Goal: Transaction & Acquisition: Purchase product/service

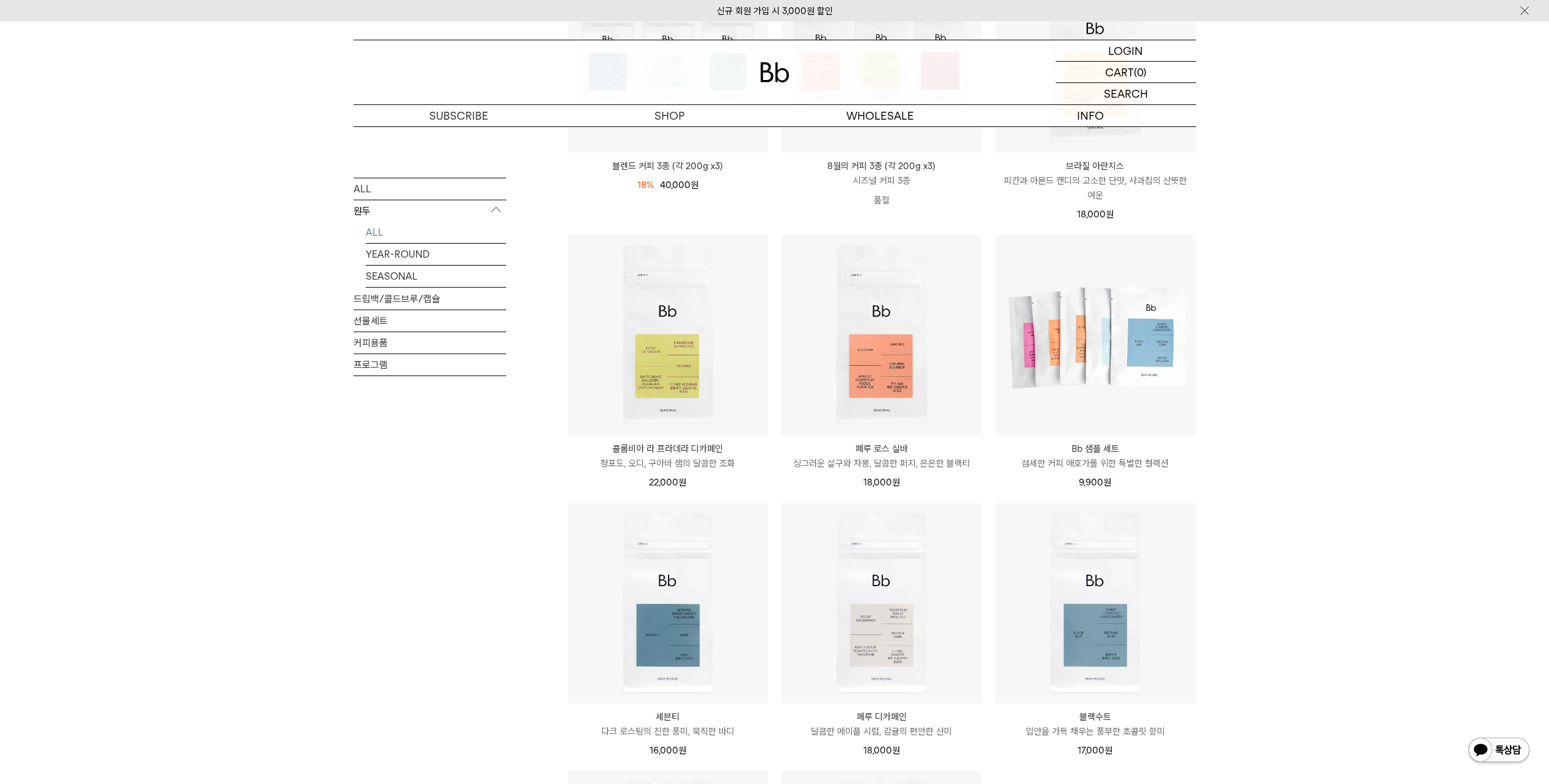
scroll to position [291, 0]
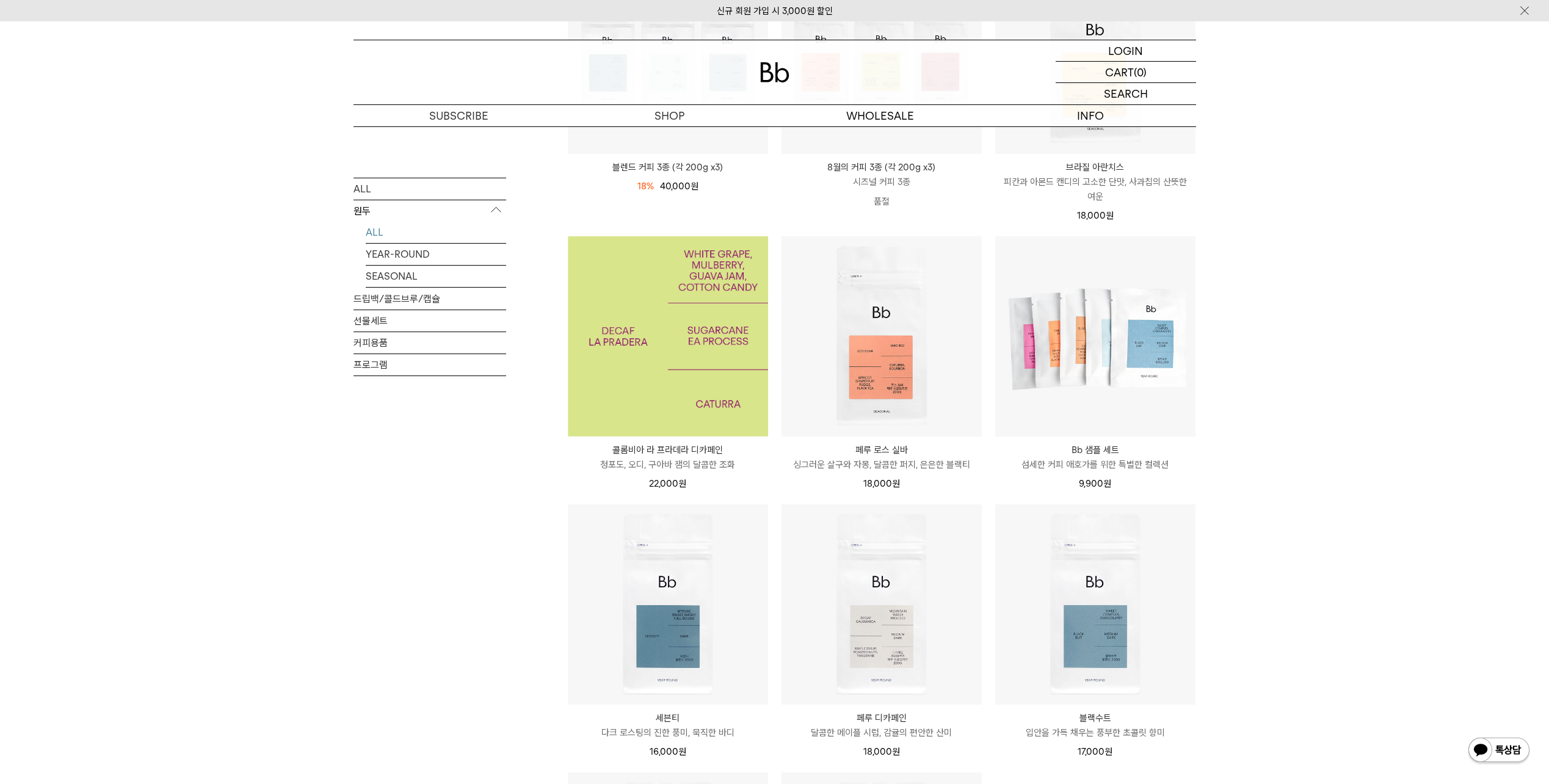
click at [683, 360] on img at bounding box center [668, 336] width 200 height 200
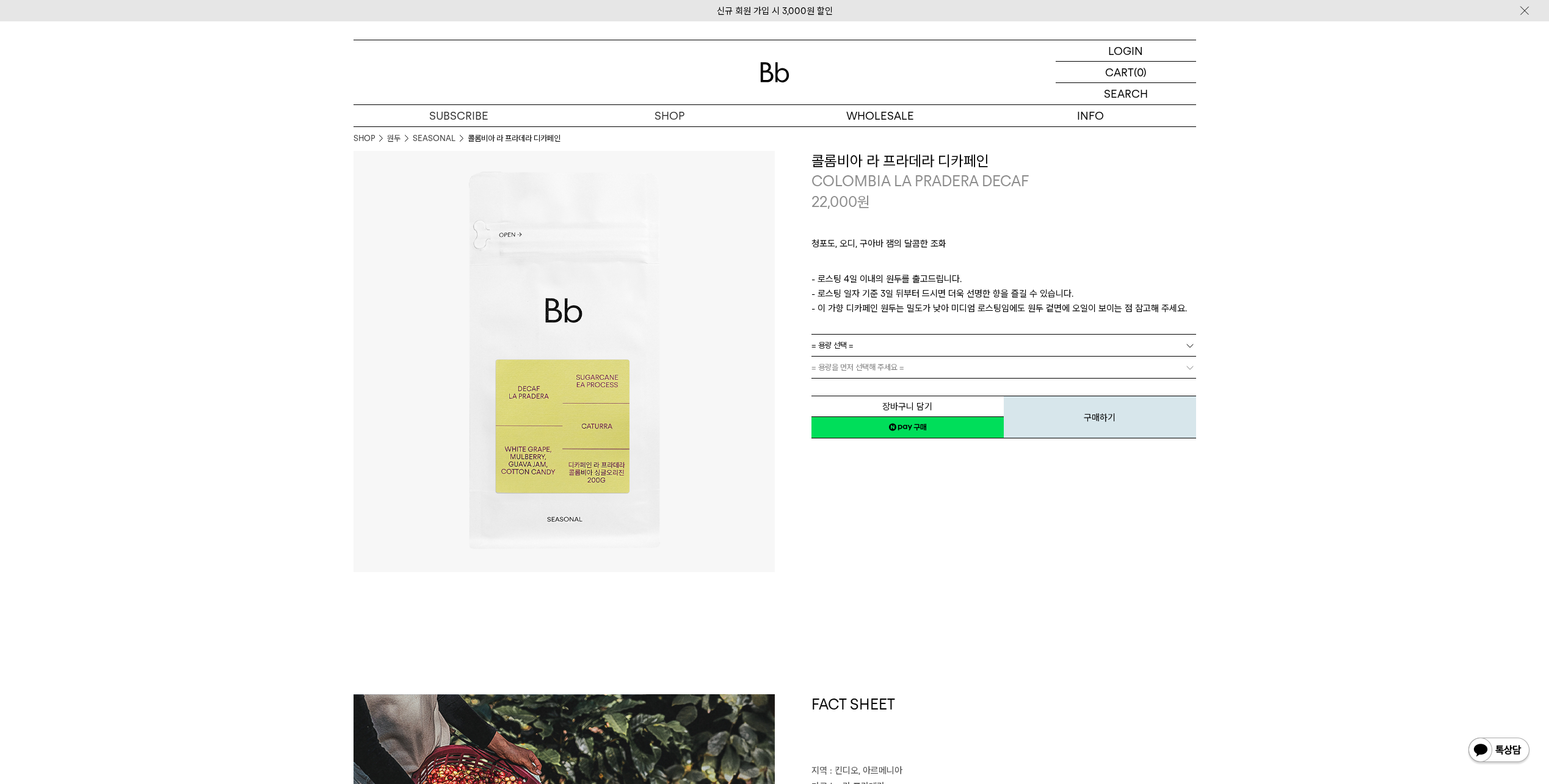
click at [919, 351] on link "= 용량 선택 =" at bounding box center [1003, 345] width 385 height 21
click at [894, 385] on li "600g" at bounding box center [1010, 389] width 372 height 22
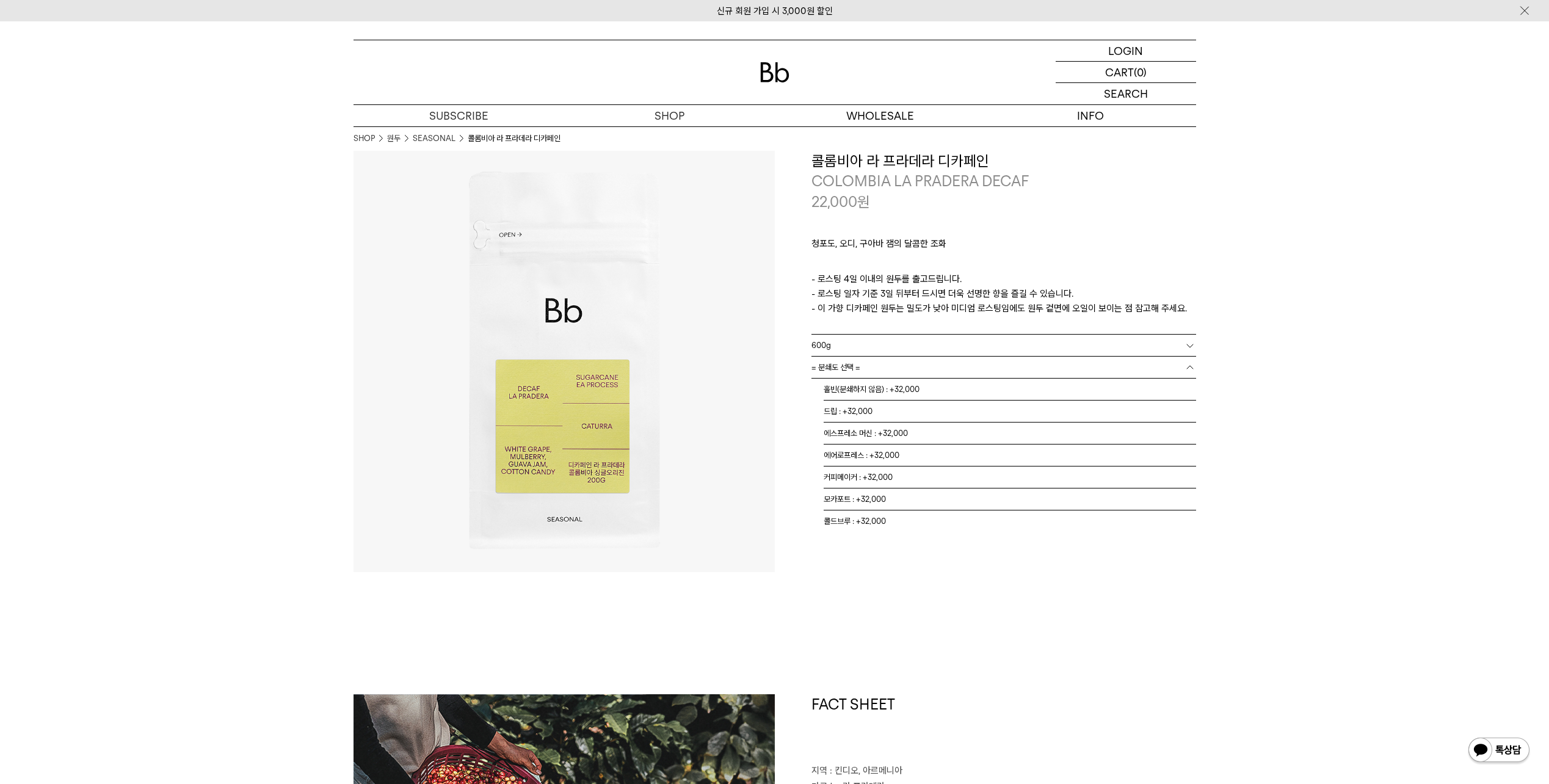
click at [879, 368] on link "= 분쇄도 선택 =" at bounding box center [1003, 367] width 385 height 21
click at [880, 390] on li "홀빈(분쇄하지 않음) : +32,000" at bounding box center [1010, 389] width 372 height 22
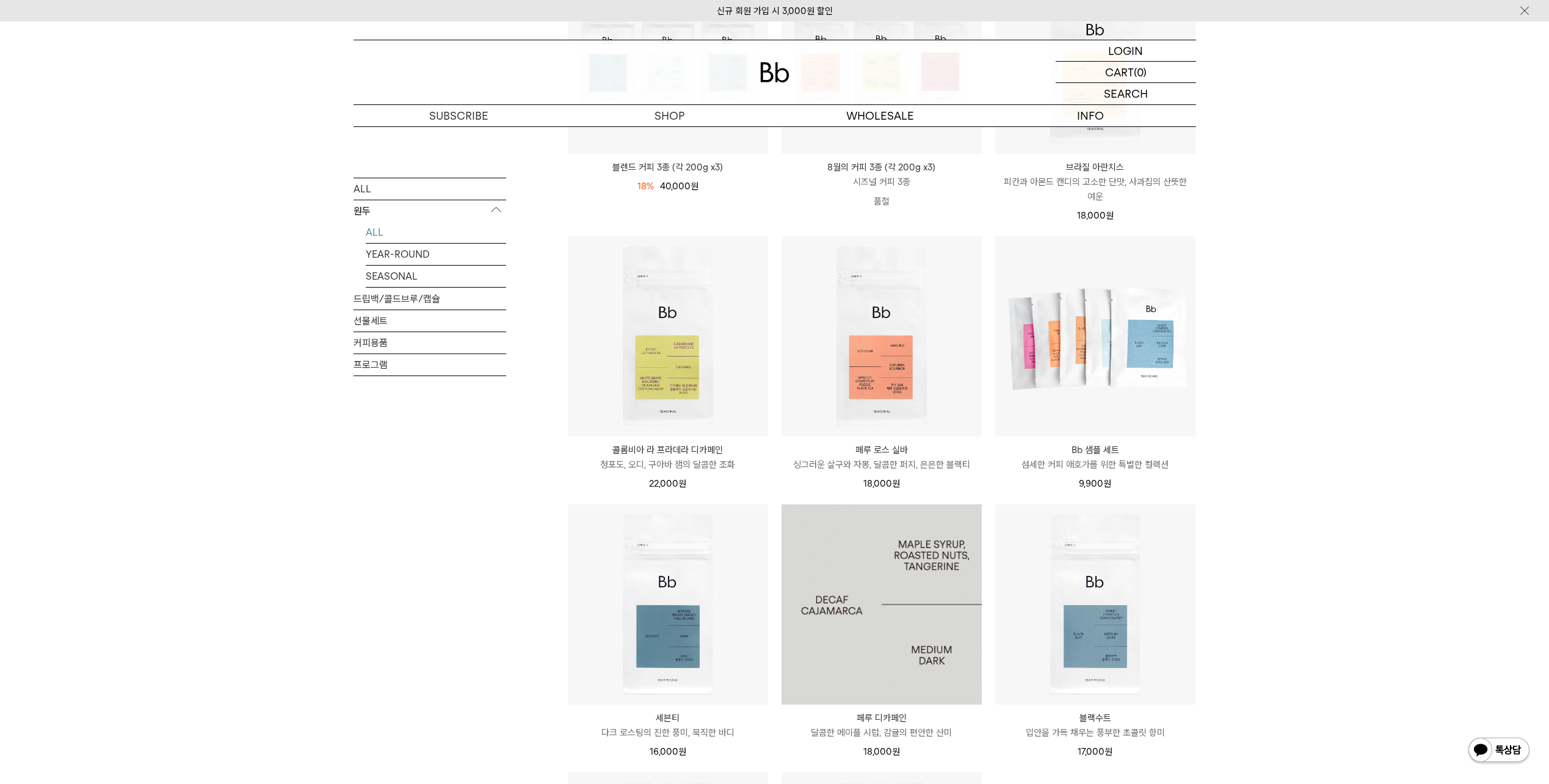
click at [904, 610] on img at bounding box center [882, 604] width 200 height 200
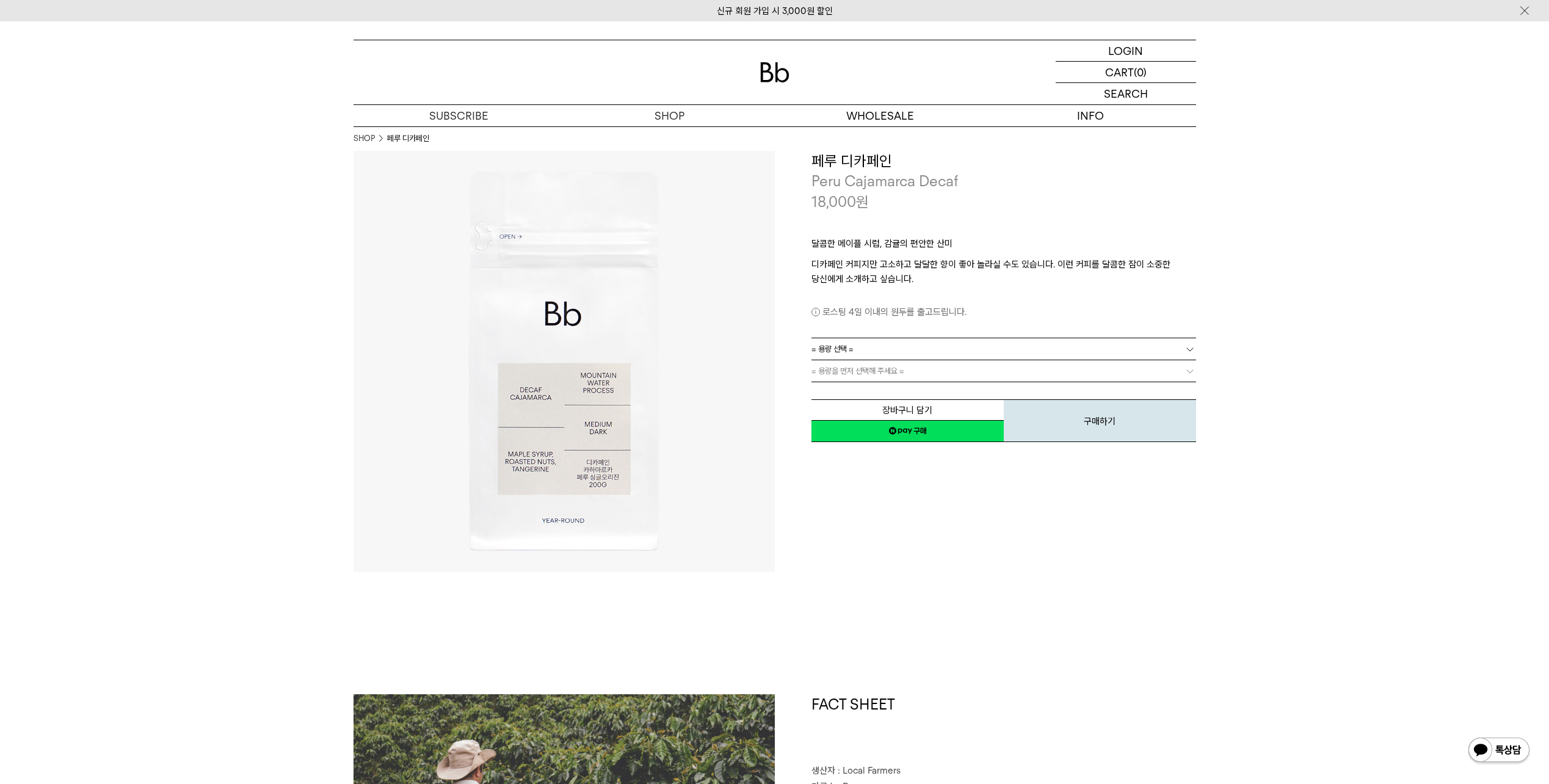
click at [850, 342] on span "= 용량 선택 =" at bounding box center [832, 349] width 42 height 21
click at [838, 410] on li "1kg" at bounding box center [1010, 415] width 372 height 22
click at [845, 373] on span "= 분쇄도 선택 =" at bounding box center [836, 370] width 49 height 21
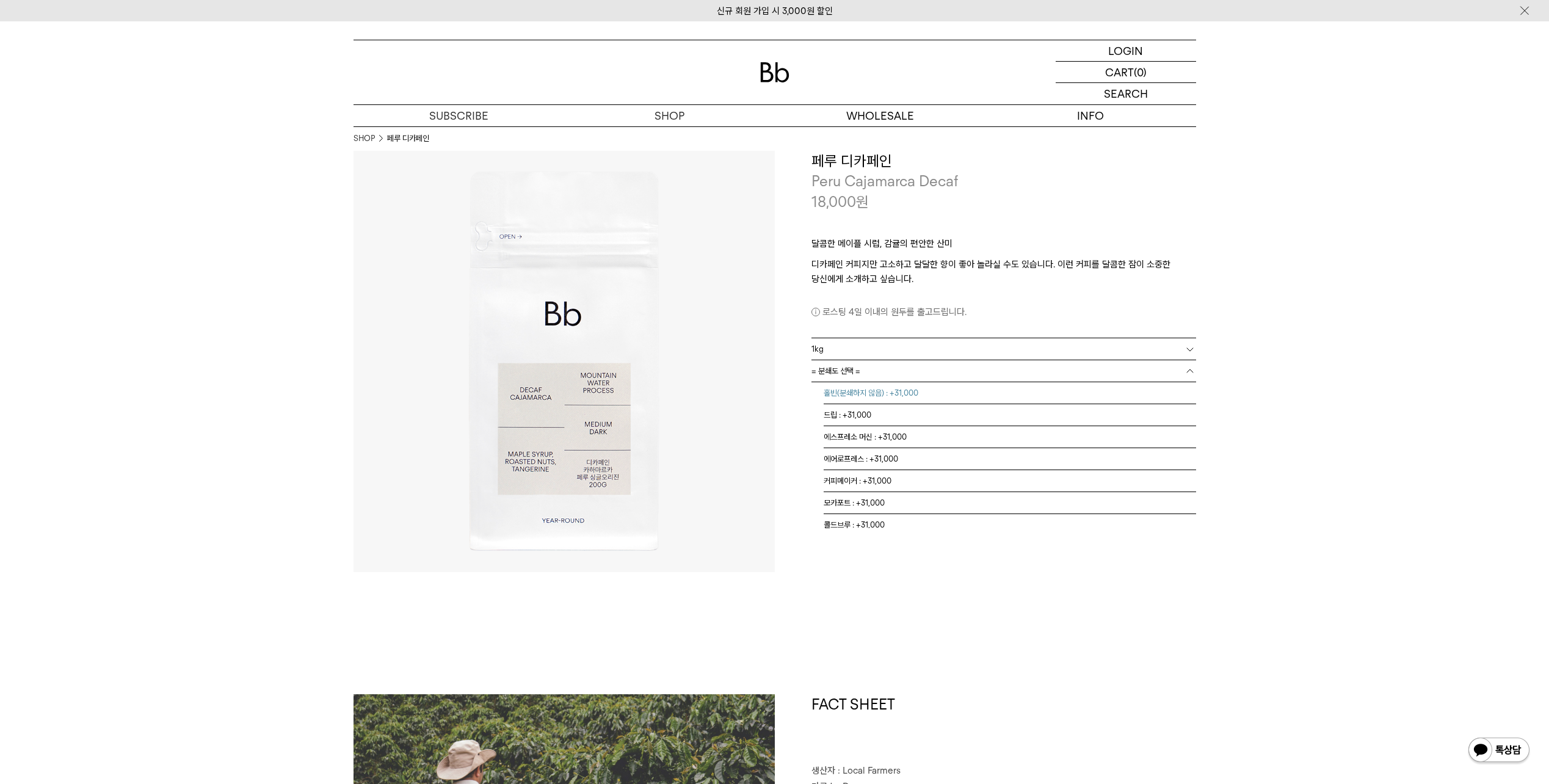
click at [853, 389] on li "홀빈(분쇄하지 않음) : +31,000" at bounding box center [1010, 393] width 372 height 22
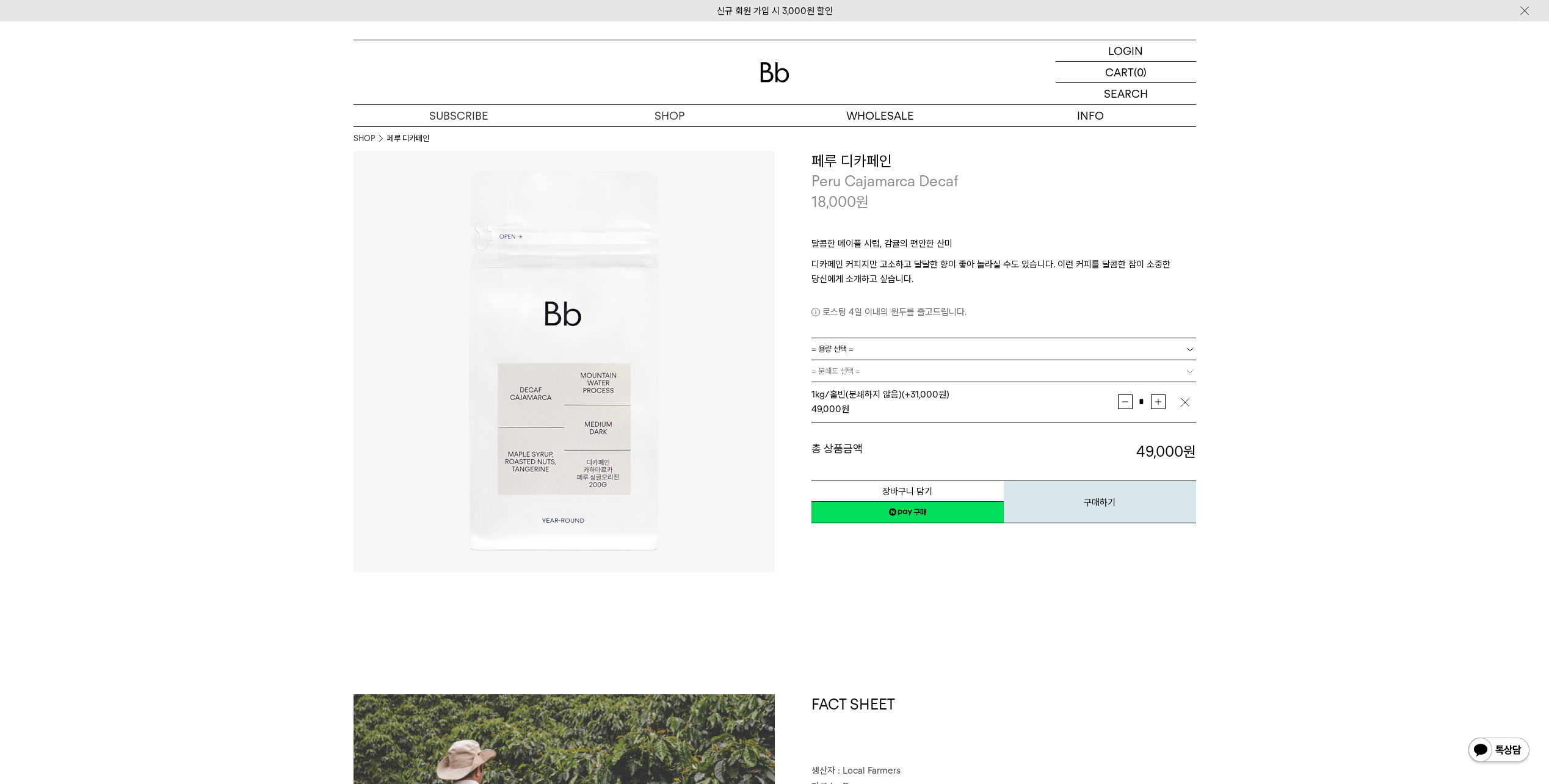
click at [1157, 403] on button "증가" at bounding box center [1158, 401] width 15 height 15
click at [1118, 402] on button "감소" at bounding box center [1125, 401] width 15 height 15
type input "*"
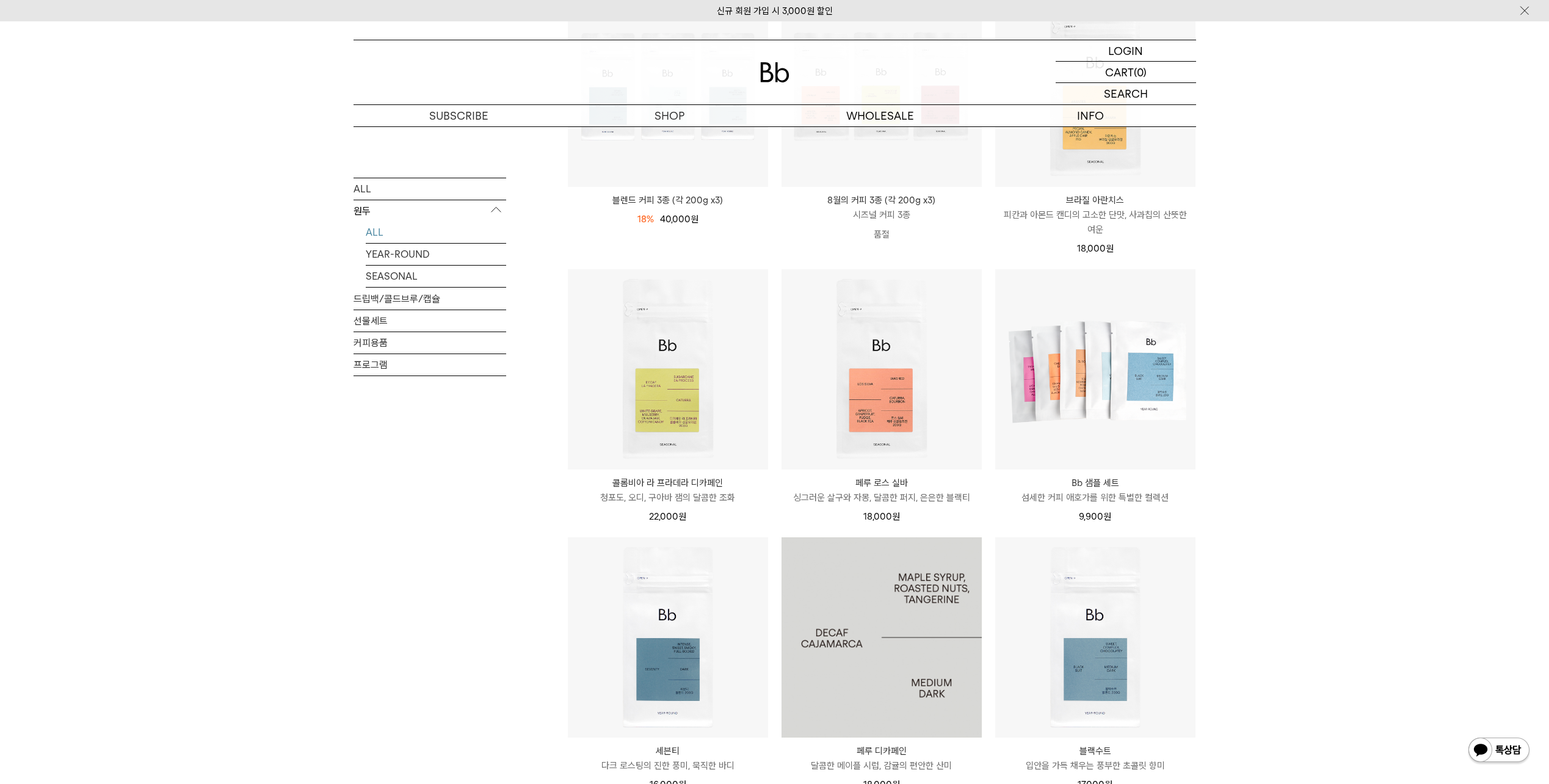
scroll to position [230, 0]
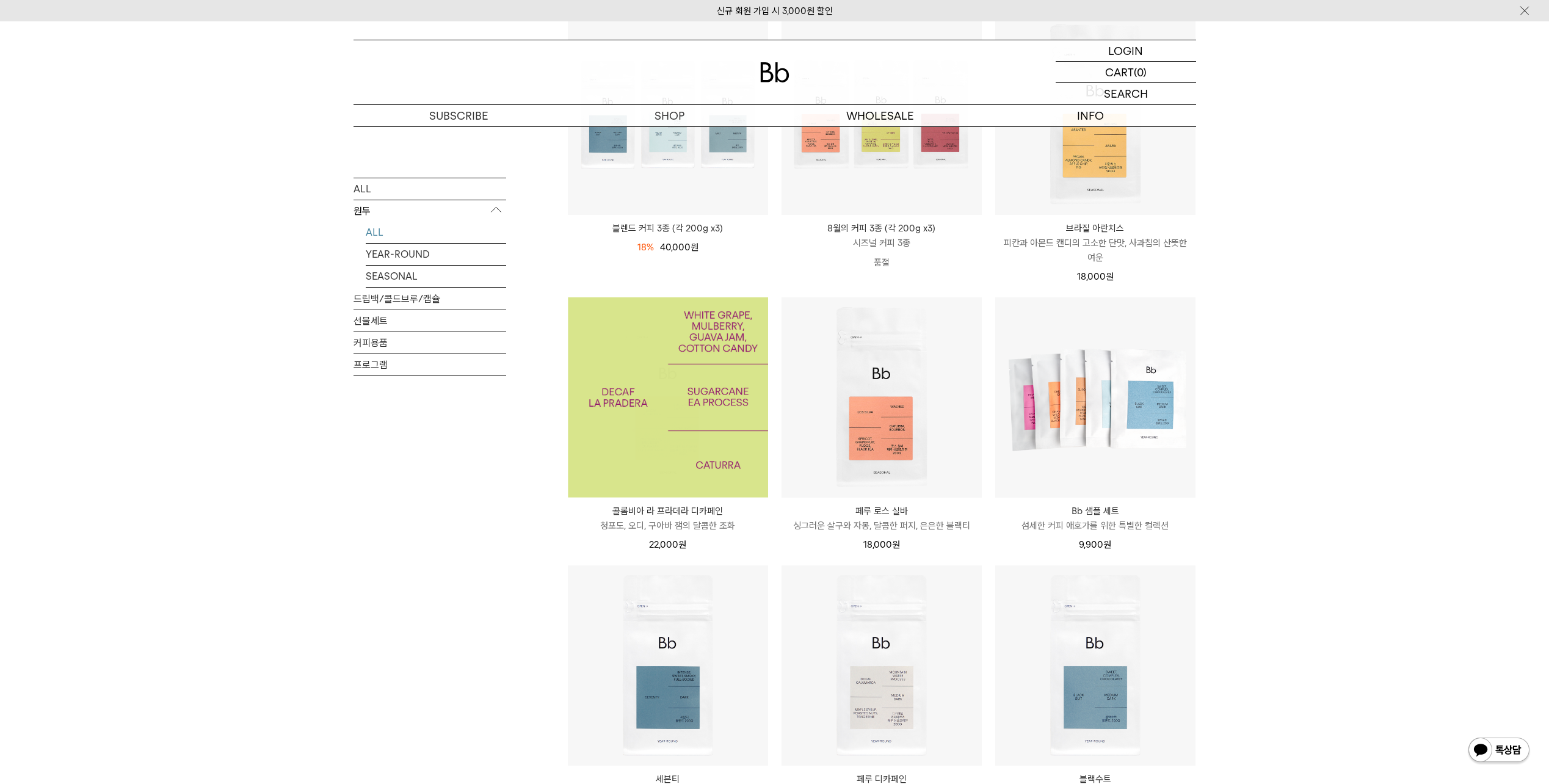
click at [672, 393] on img at bounding box center [668, 397] width 200 height 200
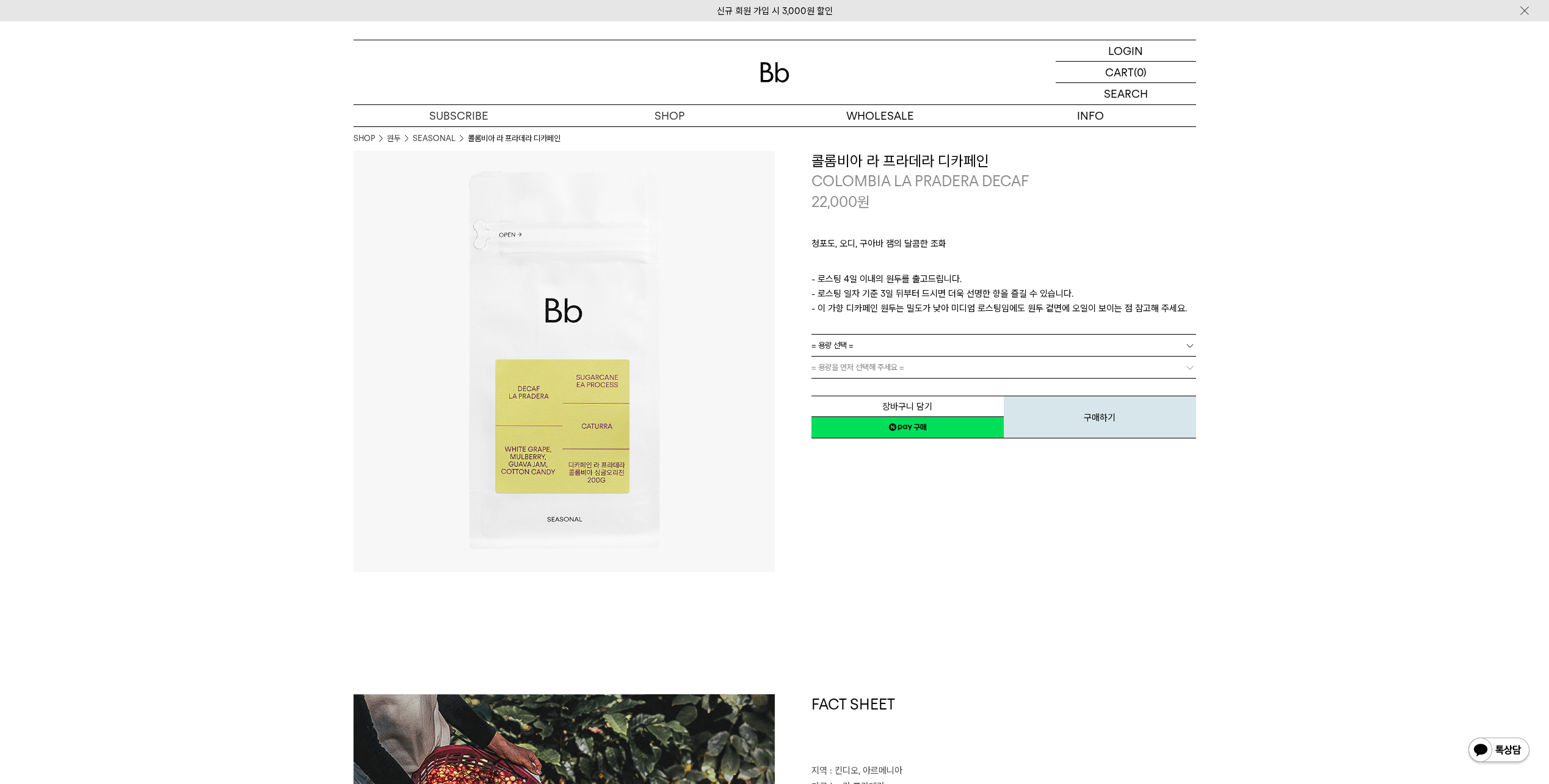
click at [878, 338] on link "= 용량 선택 =" at bounding box center [1003, 345] width 385 height 21
click at [846, 385] on li "600g" at bounding box center [1010, 389] width 372 height 22
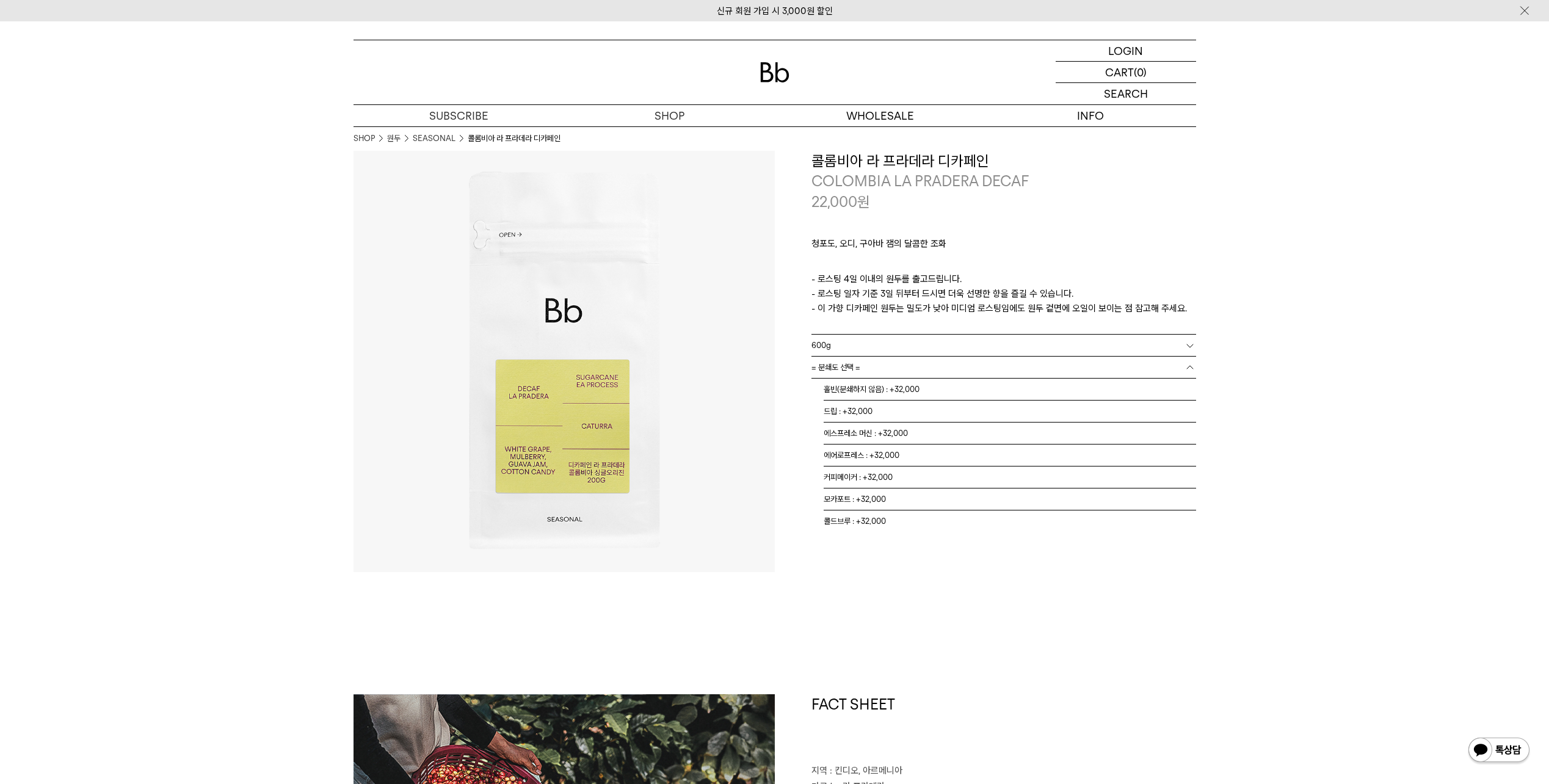
click at [848, 366] on span "= 분쇄도 선택 =" at bounding box center [836, 367] width 49 height 21
click at [860, 388] on li "홀빈(분쇄하지 않음) : +32,000" at bounding box center [1010, 389] width 372 height 22
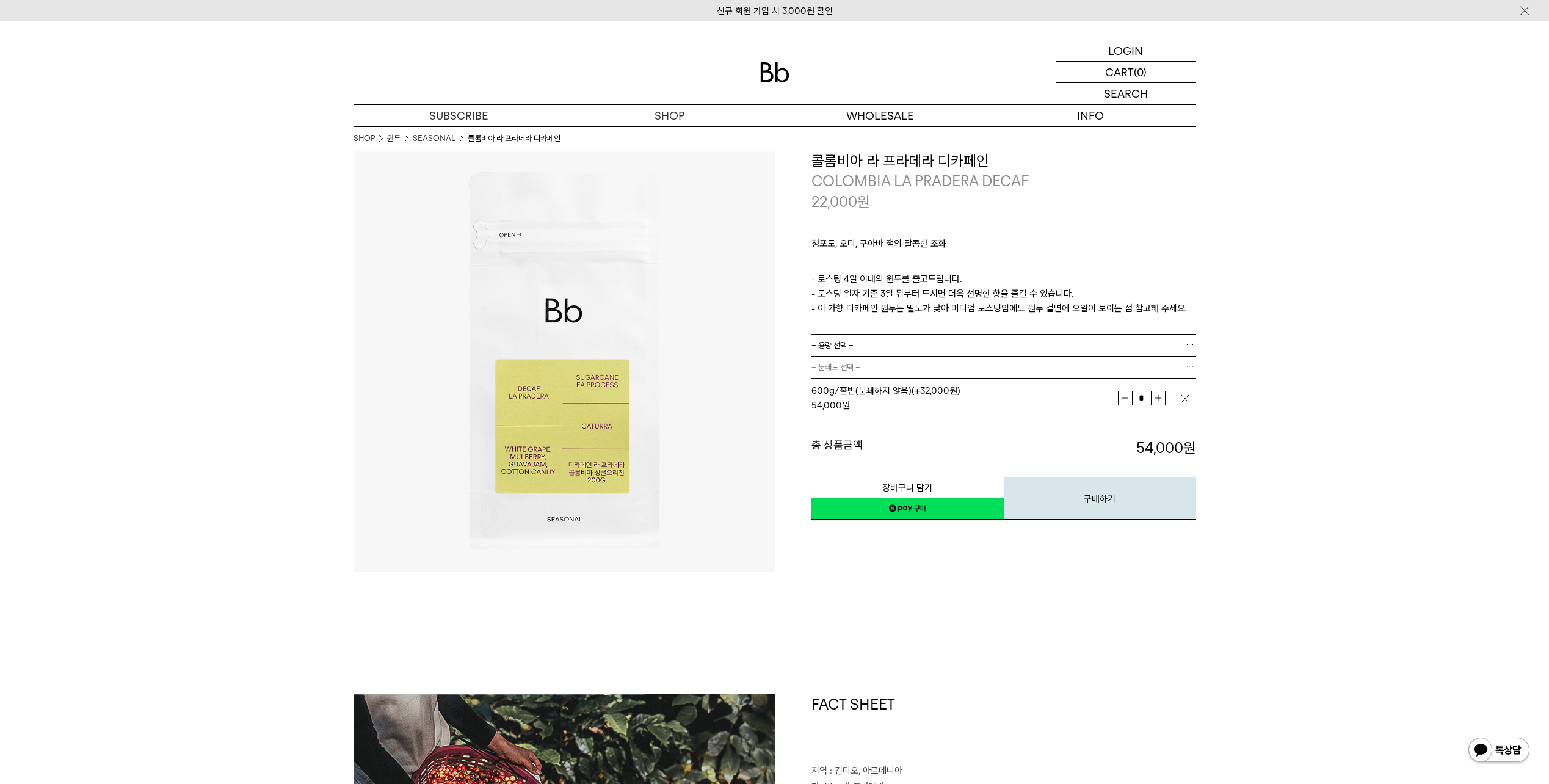
click at [1153, 393] on button "증가" at bounding box center [1158, 397] width 15 height 15
click at [1155, 396] on button "증가" at bounding box center [1158, 397] width 15 height 15
click at [1123, 398] on button "감소" at bounding box center [1125, 397] width 15 height 15
type input "*"
click at [981, 509] on link "네이버페이 구매하기" at bounding box center [907, 509] width 192 height 22
